Goal: Task Accomplishment & Management: Use online tool/utility

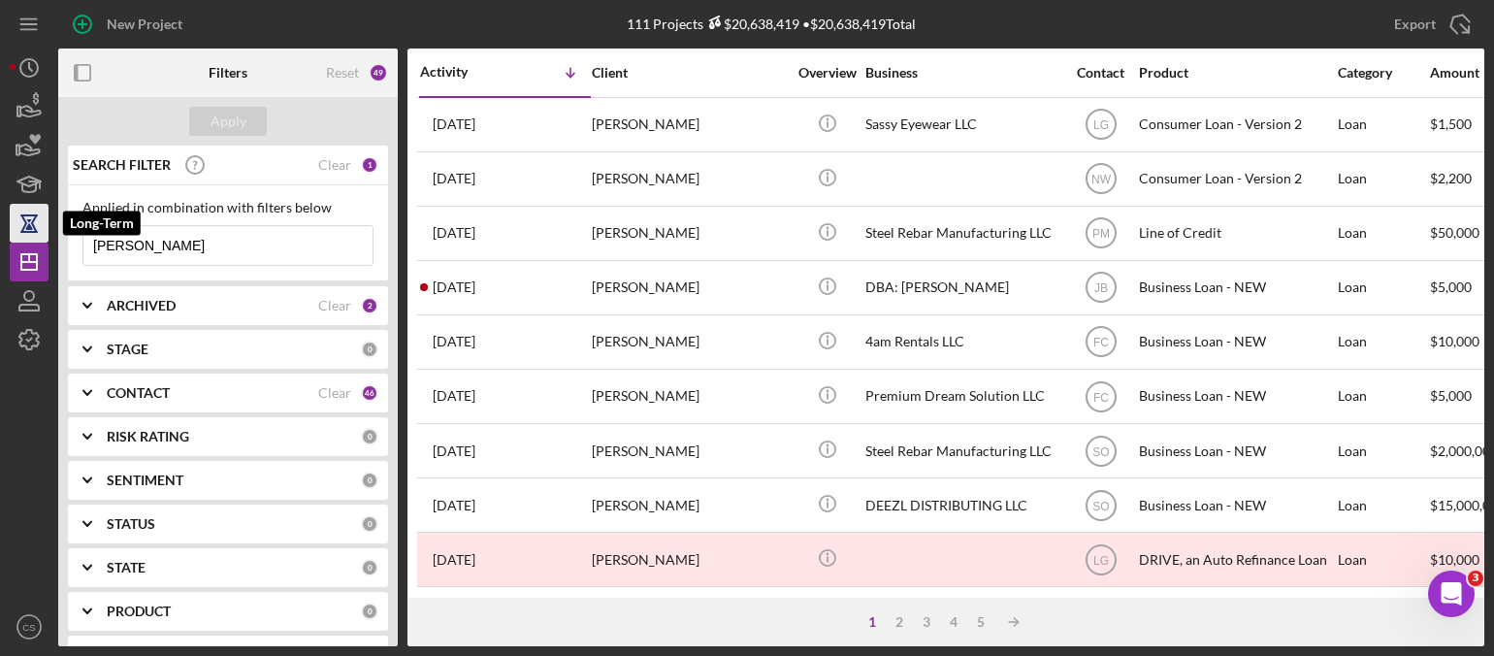
drag, startPoint x: 169, startPoint y: 244, endPoint x: 16, endPoint y: 222, distance: 153.9
click at [16, 222] on div "New Project 111 Projects $20,638,419 • $20,638,419 Total [PERSON_NAME] Export I…" at bounding box center [747, 323] width 1474 height 646
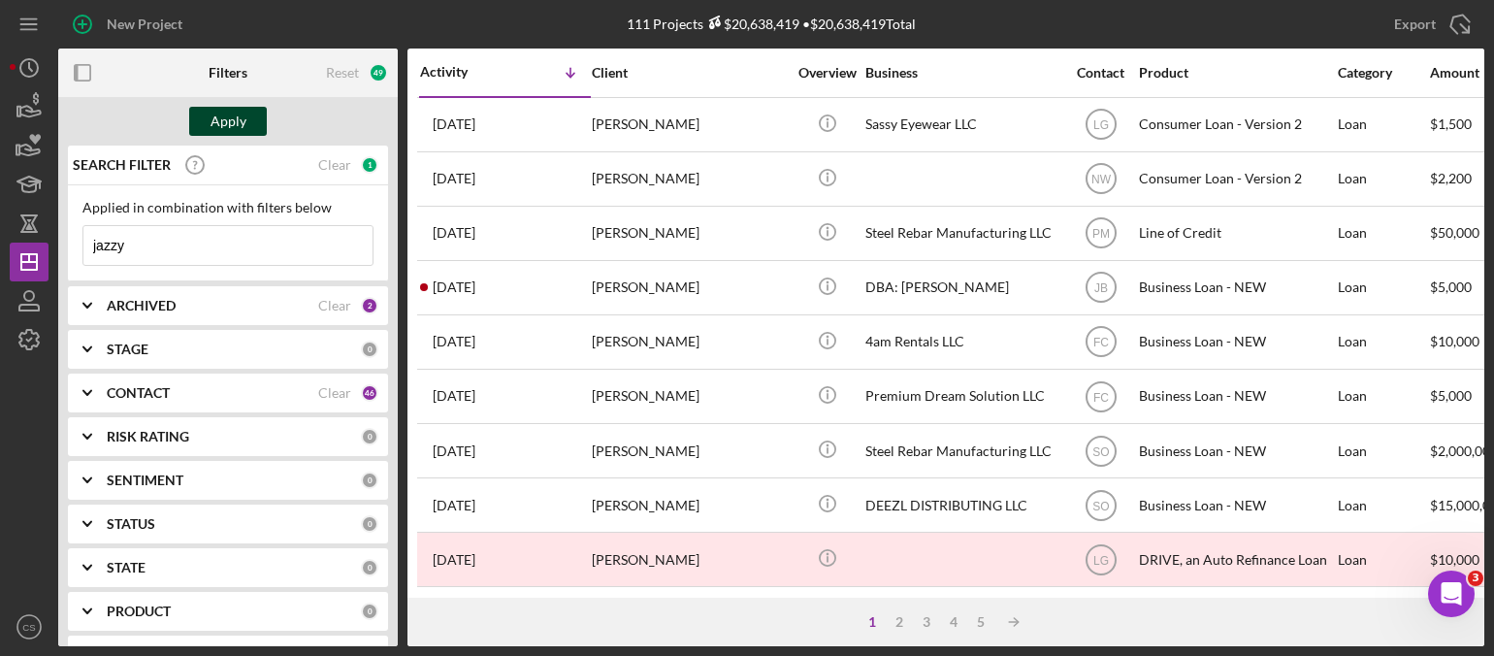
click at [232, 121] on div "Apply" at bounding box center [228, 121] width 36 height 29
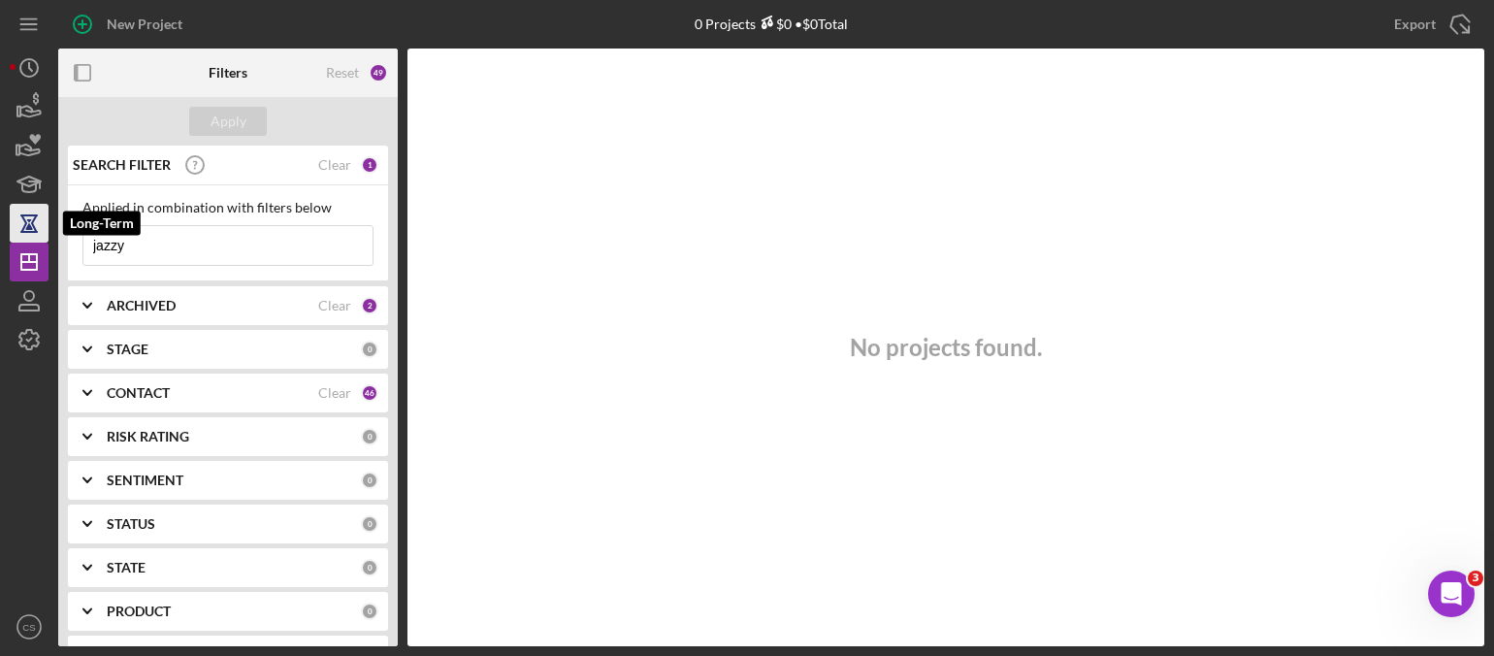
drag, startPoint x: 132, startPoint y: 250, endPoint x: 31, endPoint y: 220, distance: 105.3
click at [31, 220] on div "New Project 0 Projects $0 • $0 Total [PERSON_NAME] Export Icon/Export Filters R…" at bounding box center [747, 323] width 1474 height 646
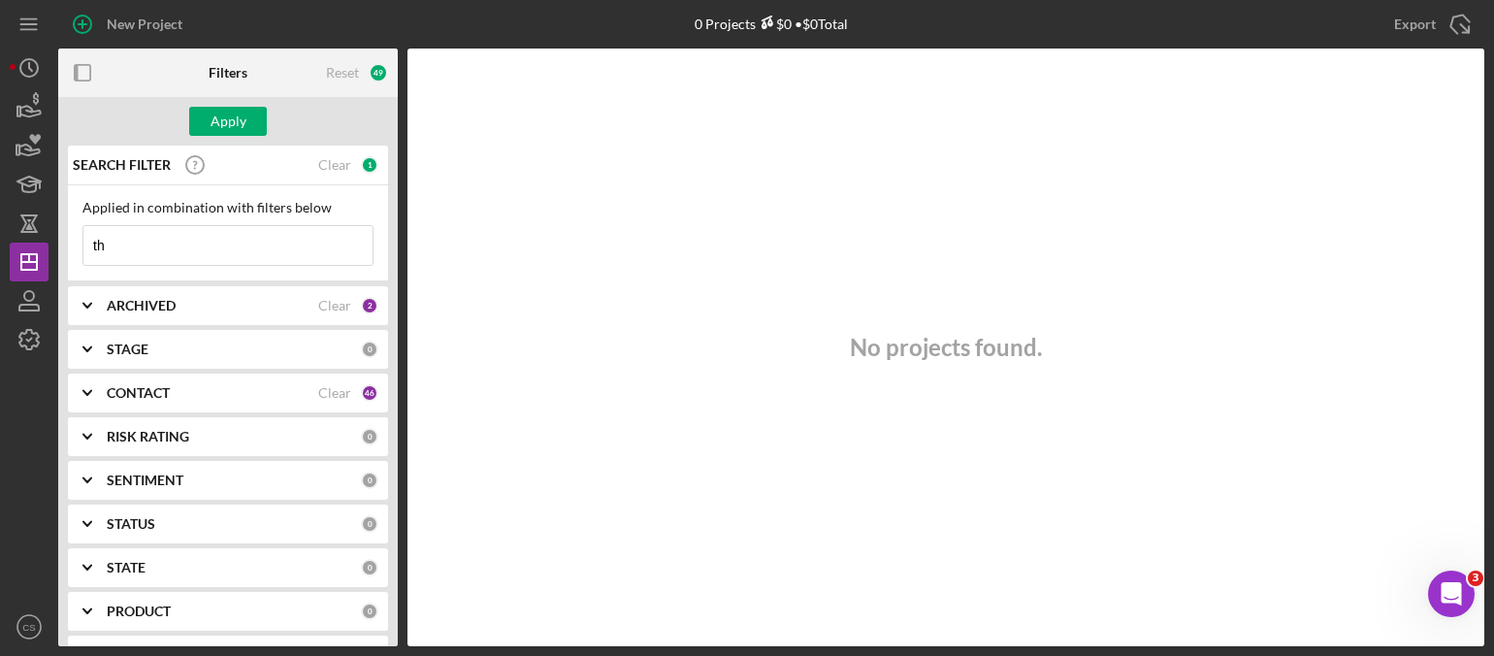
type input "t"
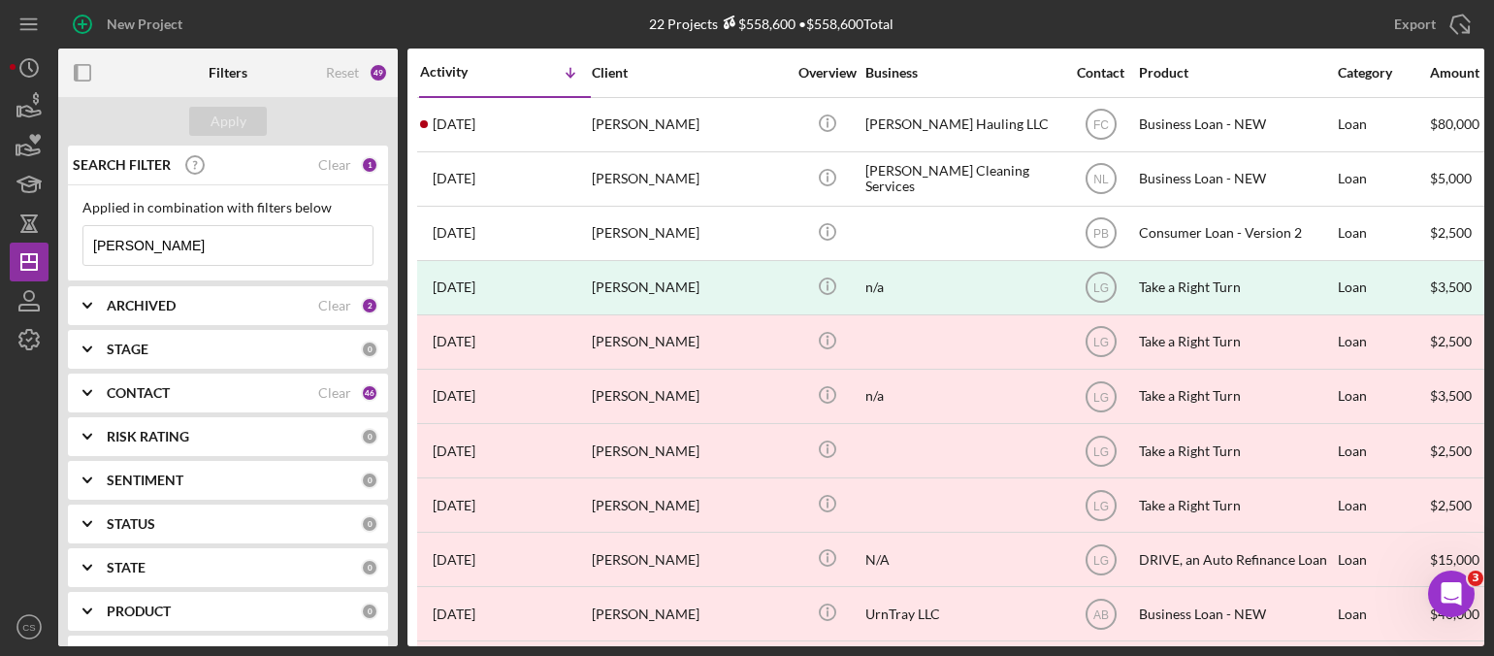
drag, startPoint x: 189, startPoint y: 247, endPoint x: 4, endPoint y: 232, distance: 185.9
click at [4, 232] on div "New Project 22 Projects $558,600 • $558,600 Total [PERSON_NAME] Export Icon/Exp…" at bounding box center [747, 328] width 1494 height 656
click at [234, 119] on div "Apply" at bounding box center [228, 121] width 36 height 29
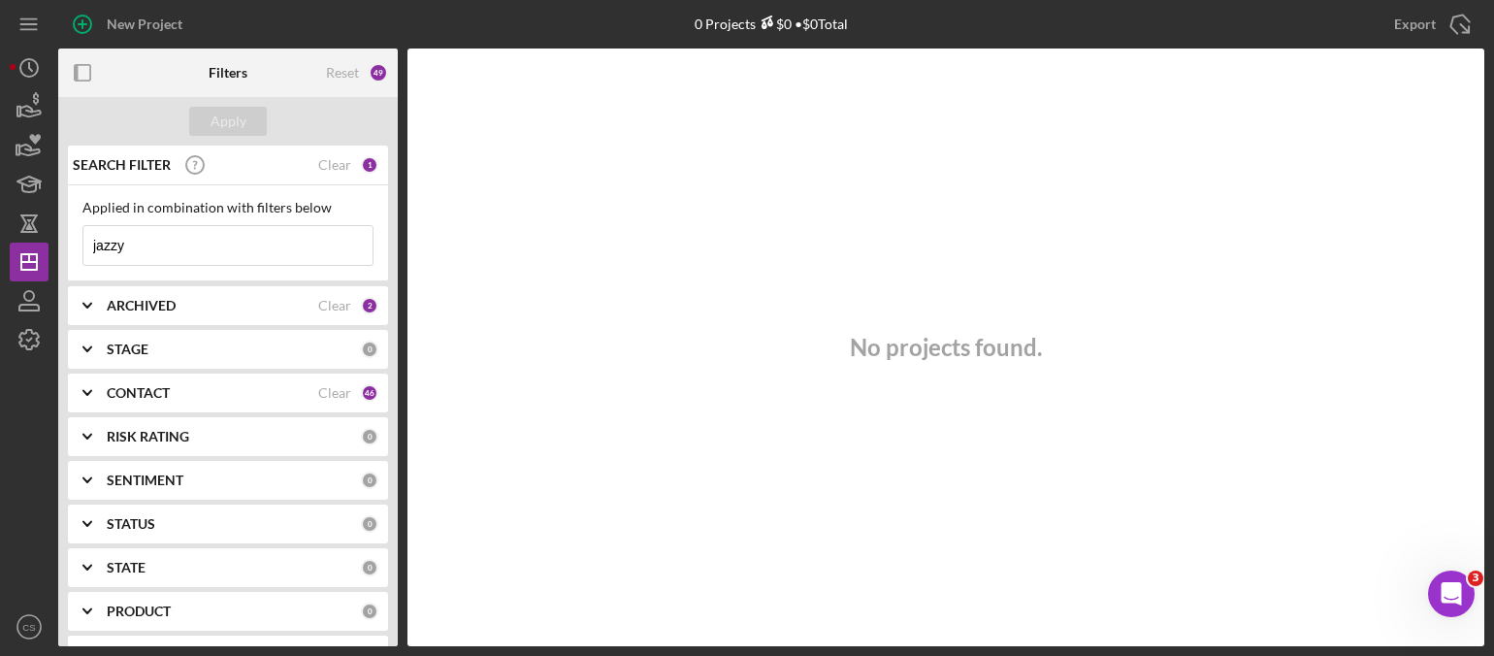
drag, startPoint x: 188, startPoint y: 240, endPoint x: 64, endPoint y: 232, distance: 124.4
click at [64, 232] on div "SEARCH FILTER Clear 1 Applied in combination with filters below jazzy Icon/Menu…" at bounding box center [227, 395] width 339 height 500
type input "[PERSON_NAME]"
click at [232, 127] on div "Apply" at bounding box center [228, 121] width 36 height 29
